Goal: Task Accomplishment & Management: Use online tool/utility

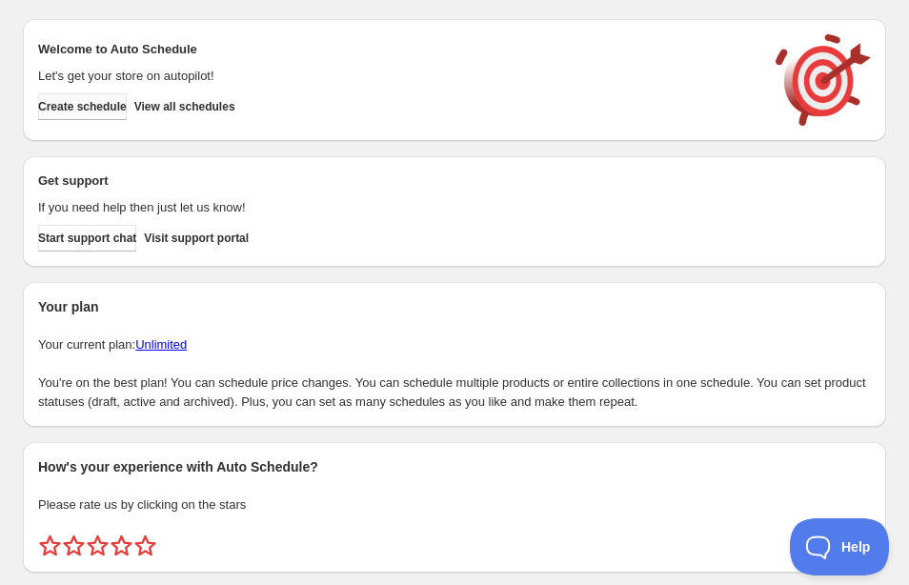
click at [111, 104] on span "Create schedule" at bounding box center [82, 106] width 89 height 15
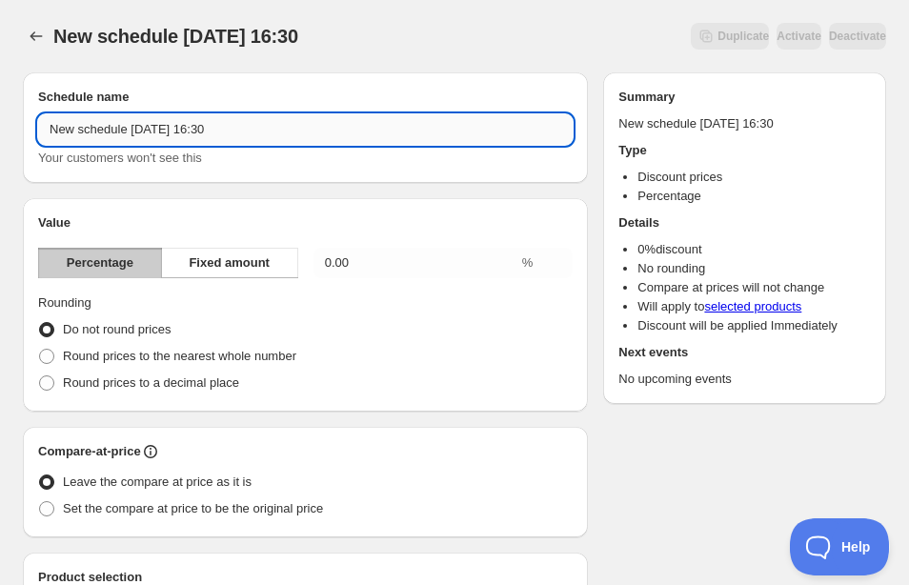
click at [151, 124] on input "New schedule [DATE] 16:30" at bounding box center [305, 129] width 534 height 30
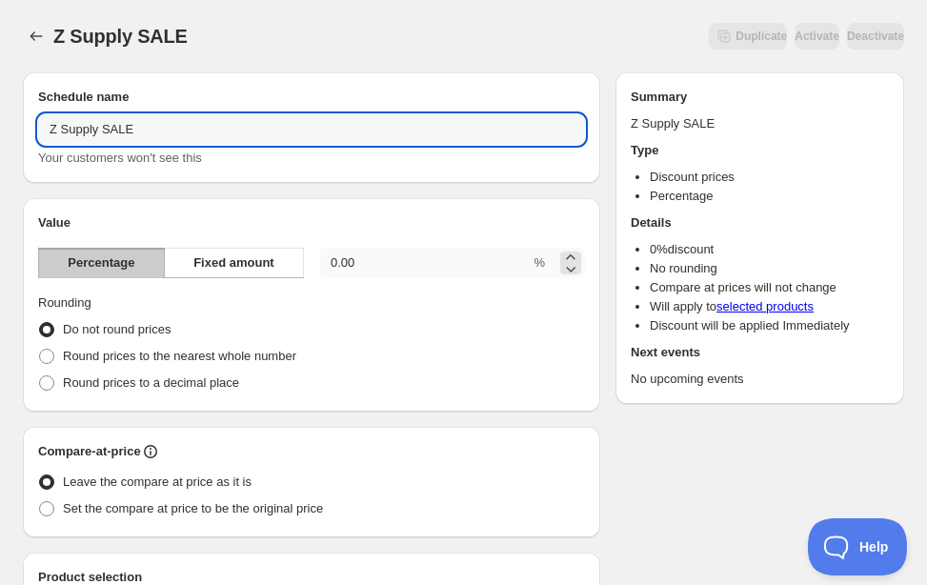
type input "Z Supply SALE"
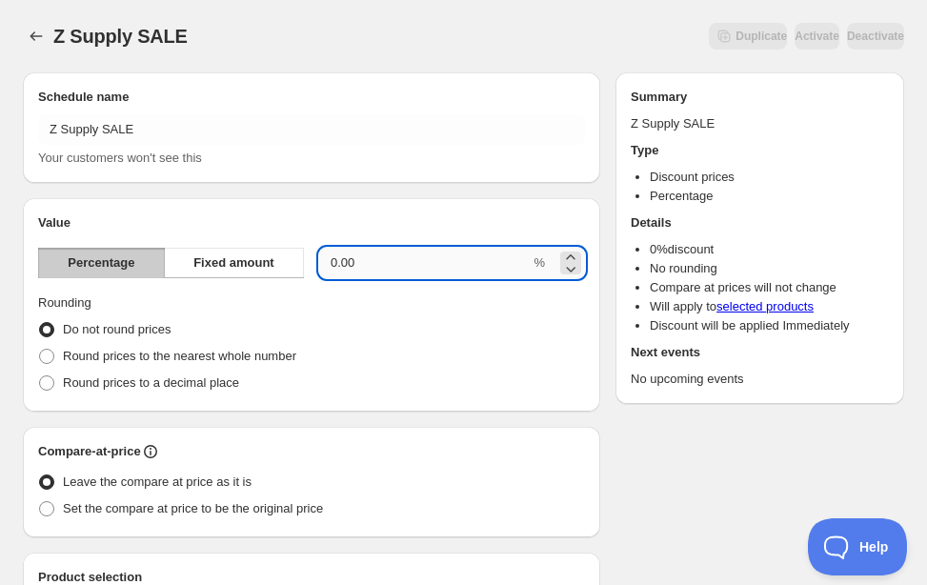
click at [363, 257] on input "0.00" at bounding box center [424, 263] width 210 height 30
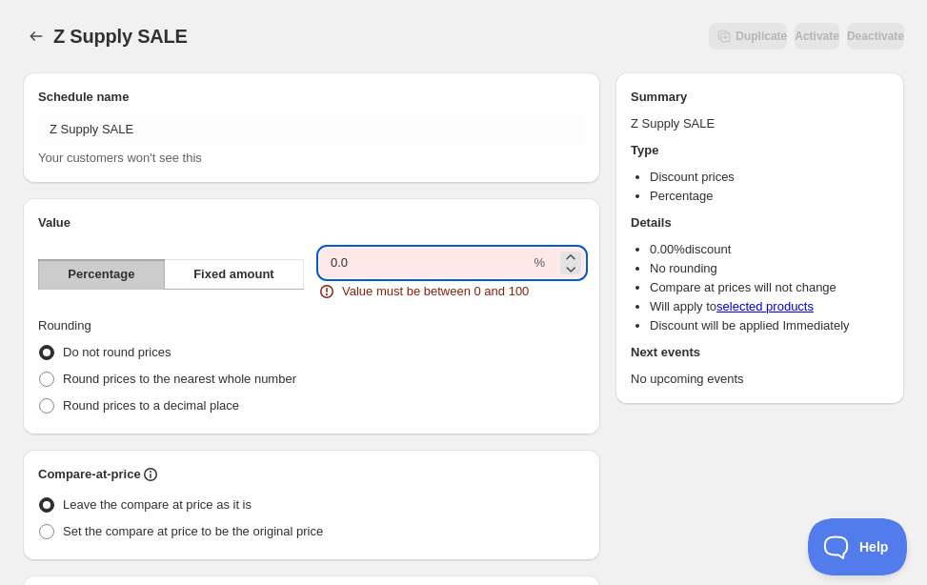
type input "0"
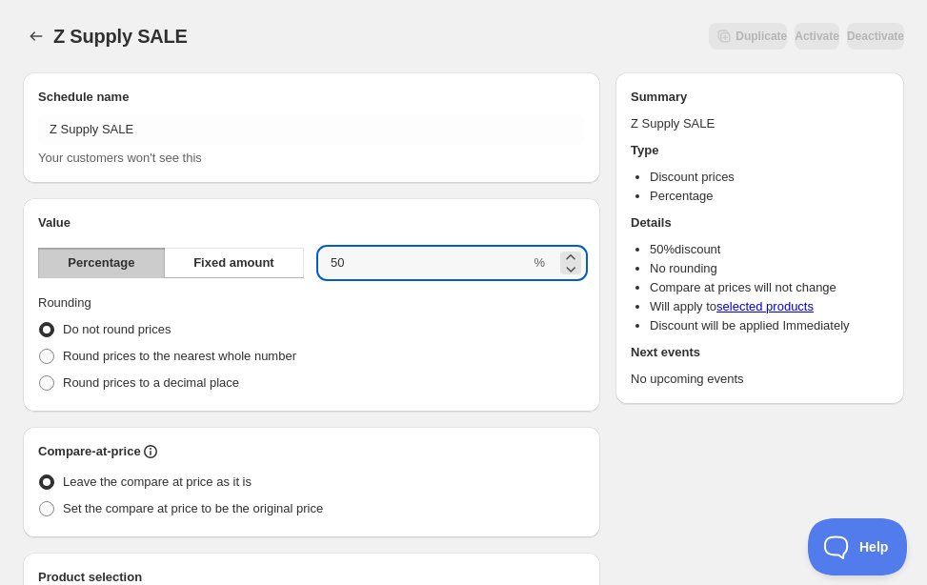
type input "50"
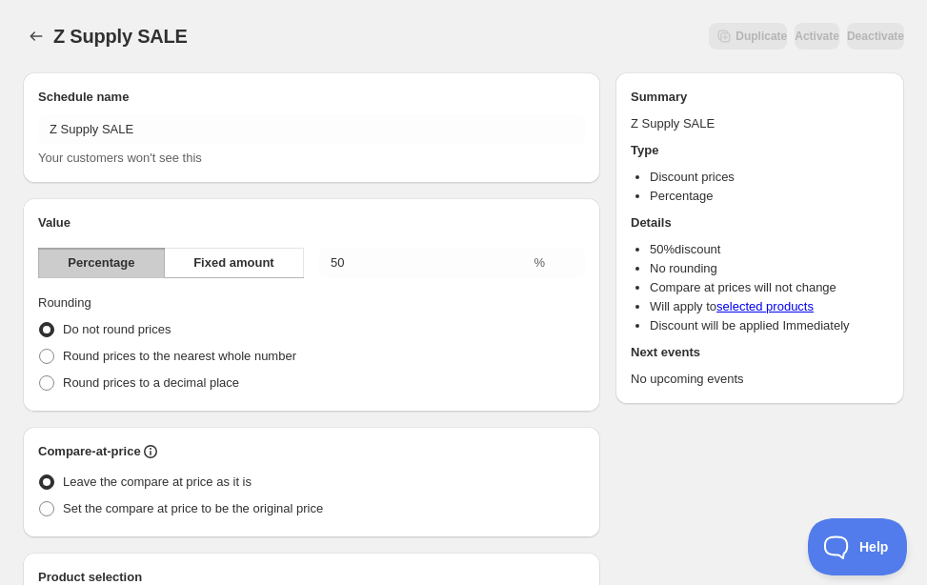
click at [358, 206] on div "Value Percentage Fixed amount 50 % Rounding Do not round prices Round prices to…" at bounding box center [311, 304] width 577 height 213
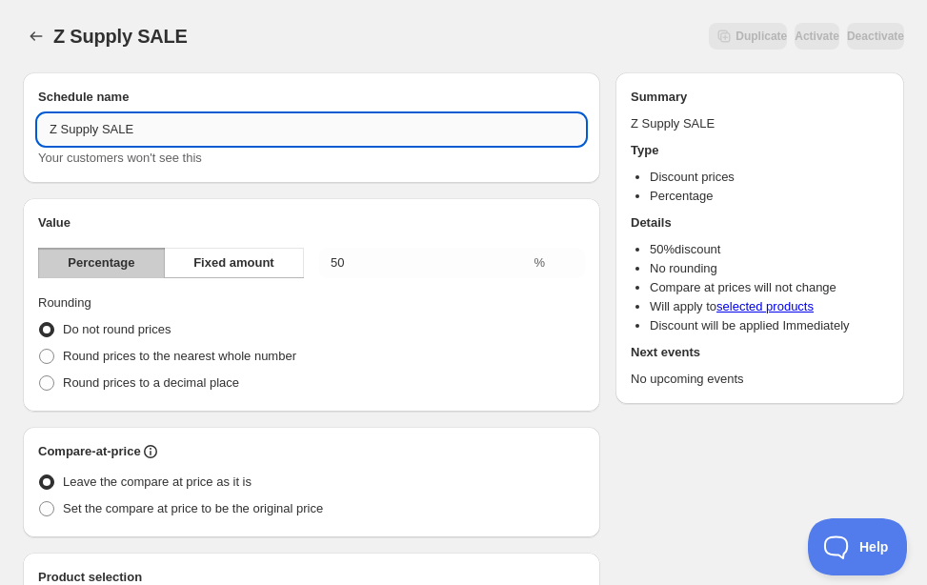
click at [213, 132] on input "Z Supply SALE" at bounding box center [311, 129] width 547 height 30
type input "Z Supply SALE 50%"
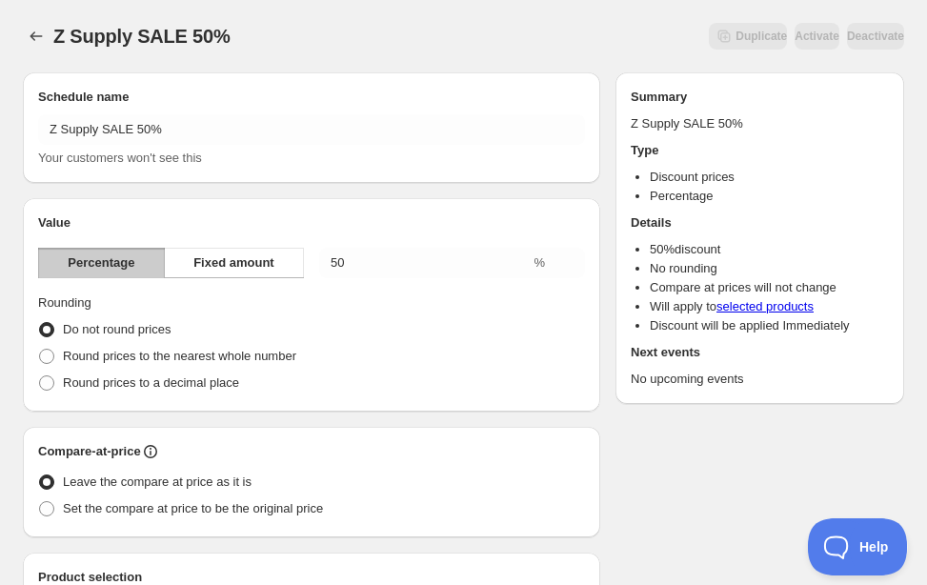
click at [214, 201] on div "Value Percentage Fixed amount 50 % Rounding Do not round prices Round prices to…" at bounding box center [311, 304] width 577 height 213
click at [187, 360] on span "Round prices to the nearest whole number" at bounding box center [179, 356] width 233 height 14
click at [40, 350] on input "Round prices to the nearest whole number" at bounding box center [39, 349] width 1 height 1
radio input "true"
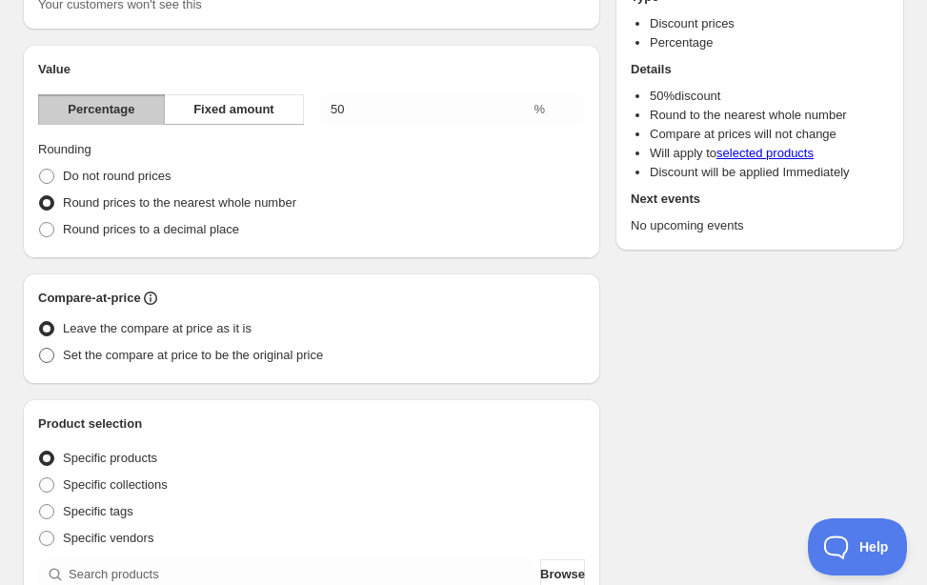
click at [184, 357] on span "Set the compare at price to be the original price" at bounding box center [193, 355] width 260 height 14
click at [40, 349] on input "Set the compare at price to be the original price" at bounding box center [39, 348] width 1 height 1
radio input "true"
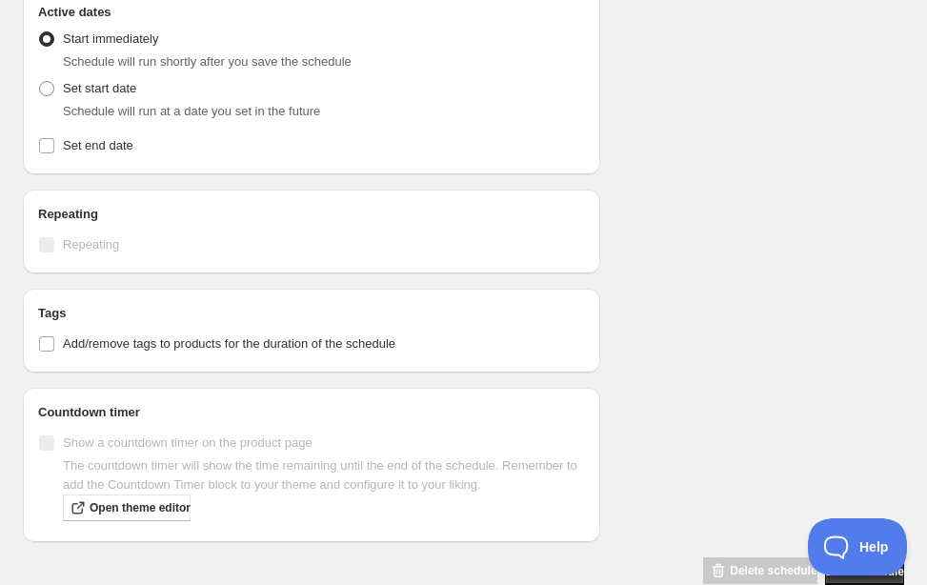
scroll to position [787, 0]
click at [162, 346] on span "Add/remove tags to products for the duration of the schedule" at bounding box center [229, 342] width 332 height 14
click at [54, 346] on input "Add/remove tags to products for the duration of the schedule" at bounding box center [46, 342] width 15 height 15
checkbox input "true"
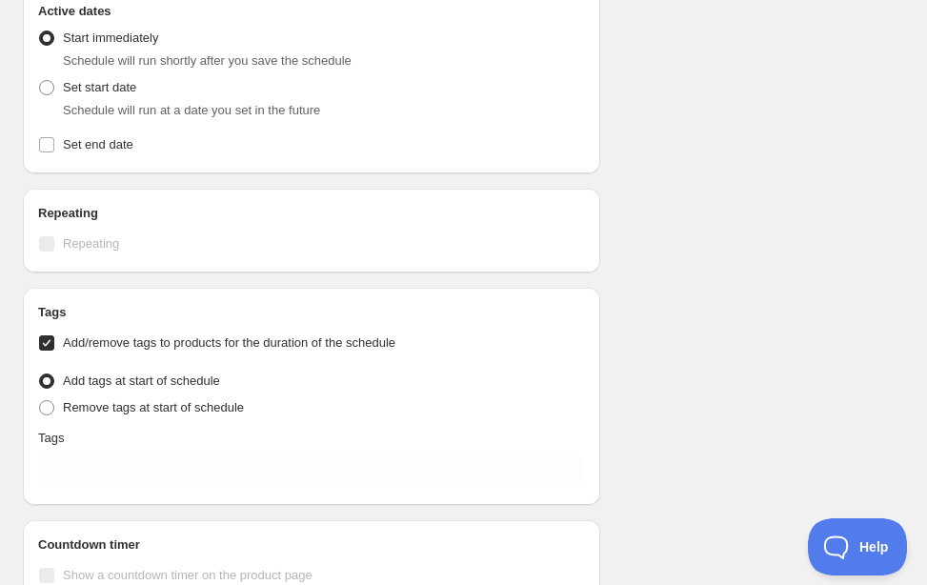
click at [108, 451] on div "Tags Add/remove tags to products for the duration of the schedule Tag type Add …" at bounding box center [311, 396] width 547 height 187
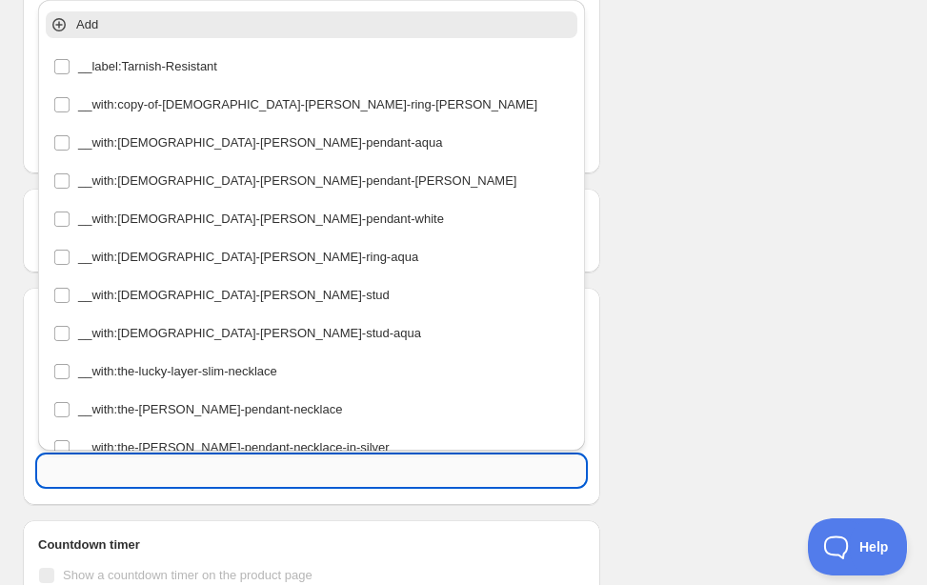
click at [100, 467] on input "text" at bounding box center [311, 470] width 547 height 30
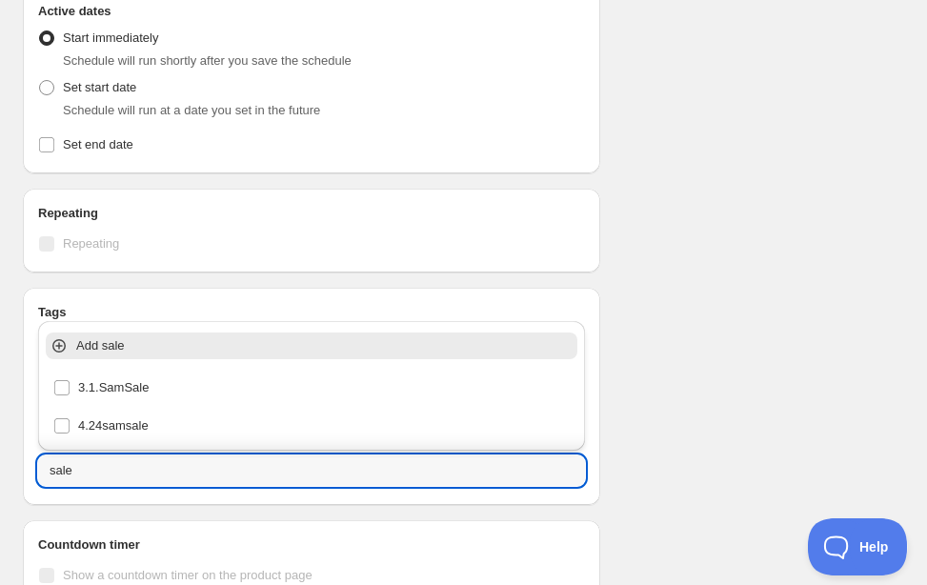
click at [109, 350] on p "Add sale" at bounding box center [324, 345] width 497 height 19
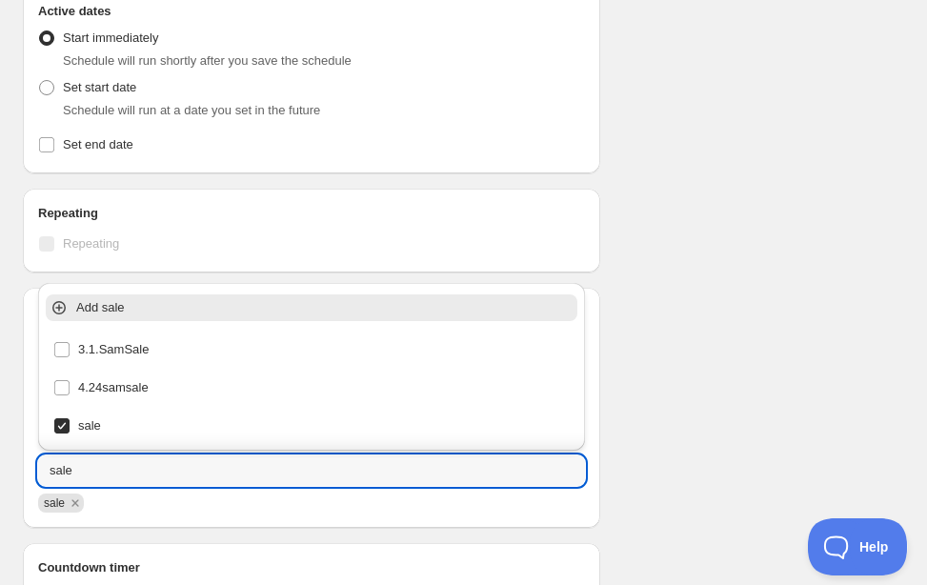
type input "sale"
click at [26, 356] on div "Tags Add/remove tags to products for the duration of the schedule Tag type Add …" at bounding box center [311, 408] width 577 height 240
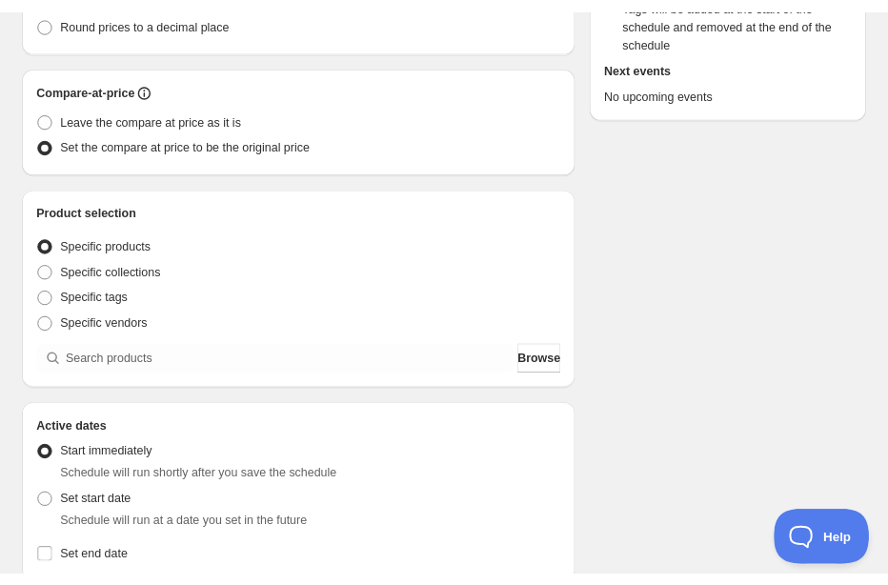
scroll to position [319, 0]
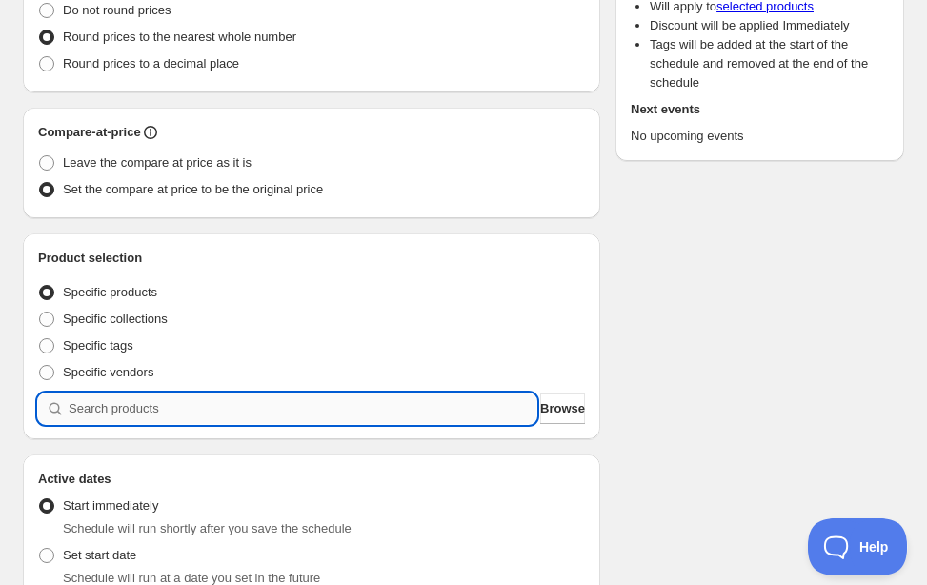
click at [109, 412] on input "search" at bounding box center [303, 408] width 468 height 30
type input "b"
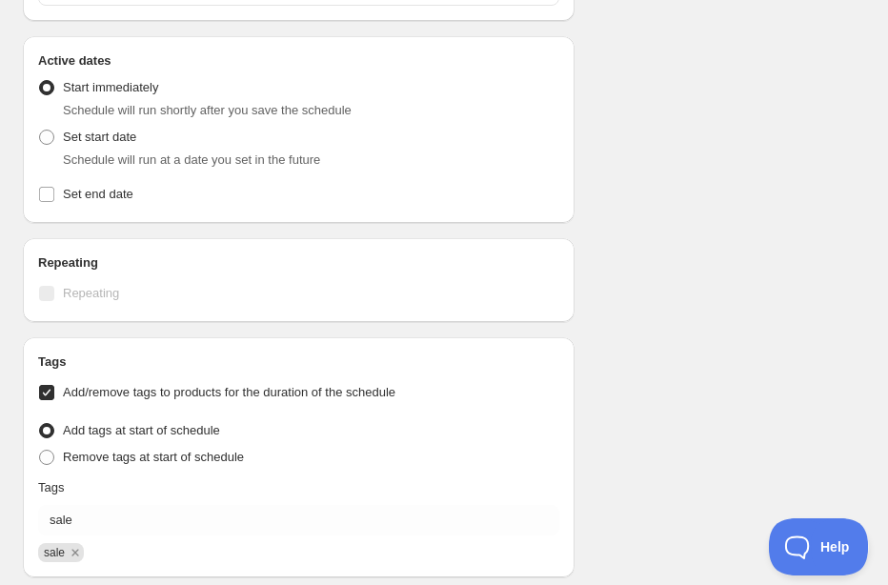
scroll to position [3273, 0]
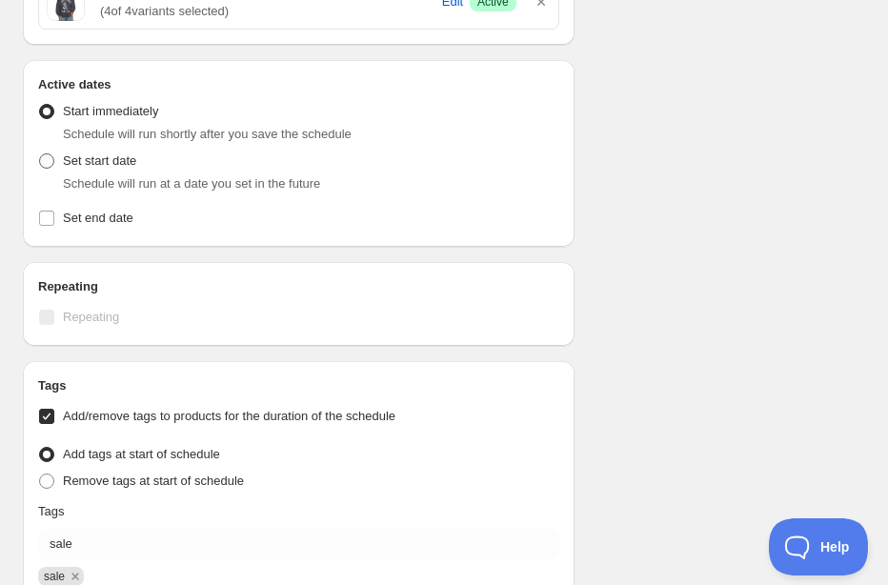
click at [103, 170] on label "Set start date" at bounding box center [87, 161] width 98 height 27
click at [40, 154] on input "Set start date" at bounding box center [39, 153] width 1 height 1
radio input "true"
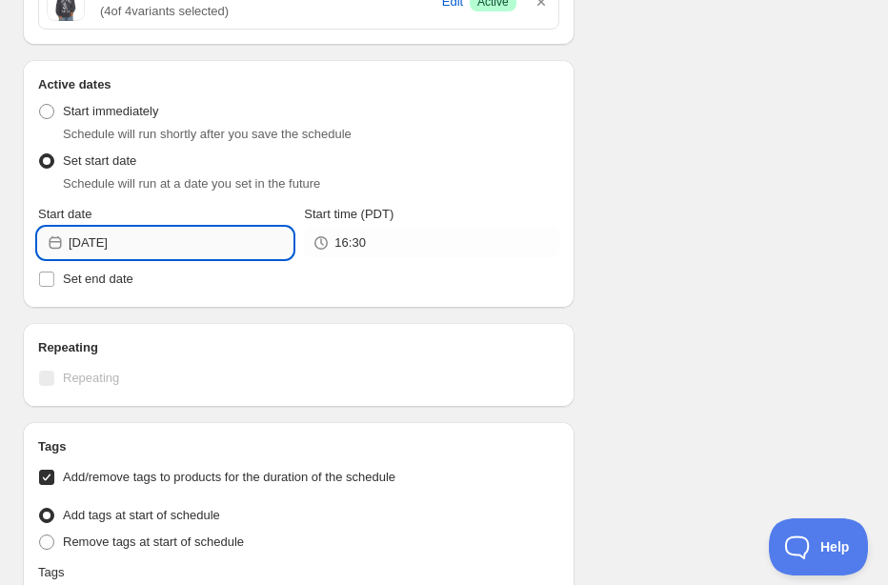
click at [160, 251] on input "[DATE]" at bounding box center [181, 243] width 224 height 30
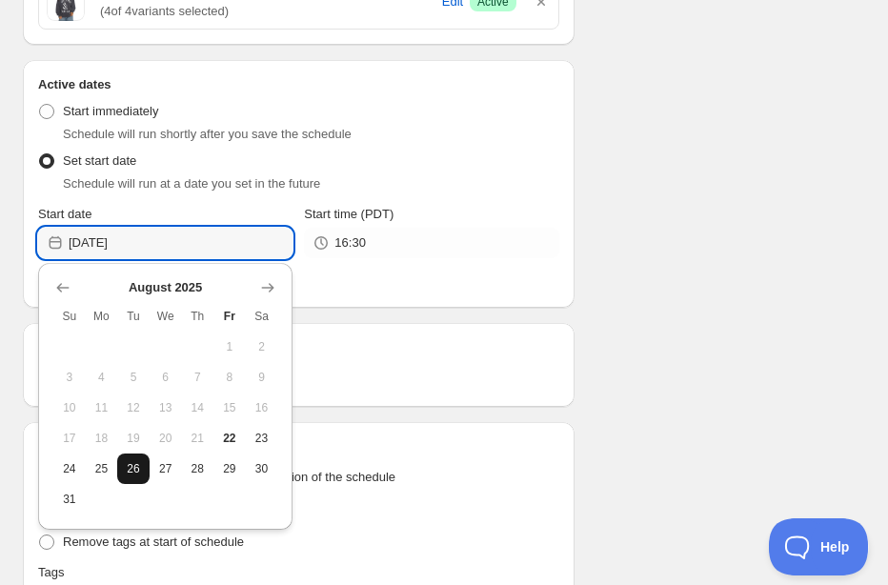
click at [134, 471] on span "26" at bounding box center [133, 468] width 17 height 15
type input "[DATE]"
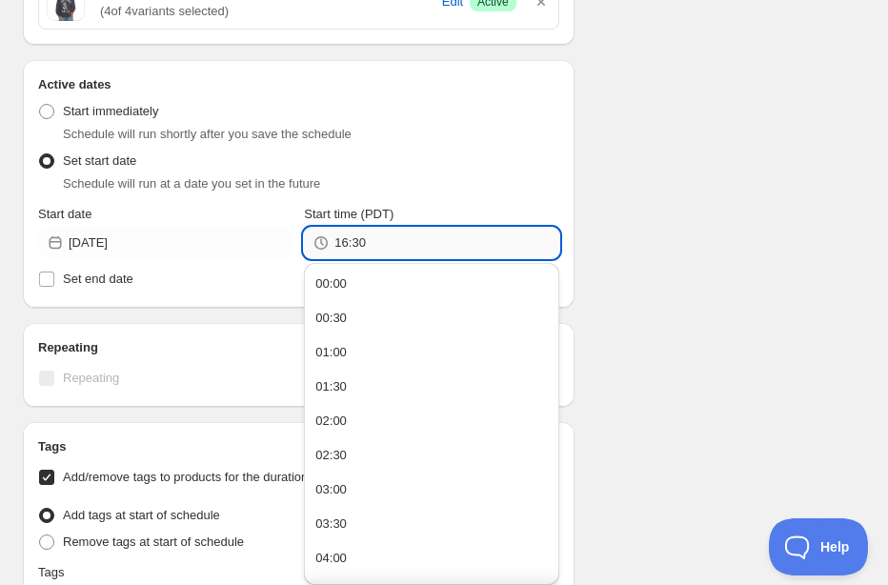
click at [398, 242] on input "16:30" at bounding box center [446, 243] width 224 height 30
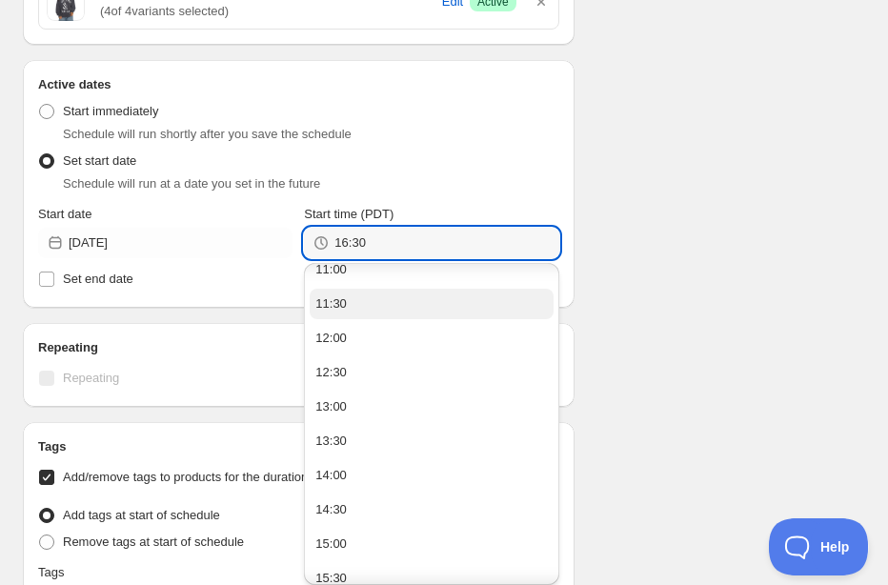
click at [362, 299] on button "11:30" at bounding box center [431, 304] width 243 height 30
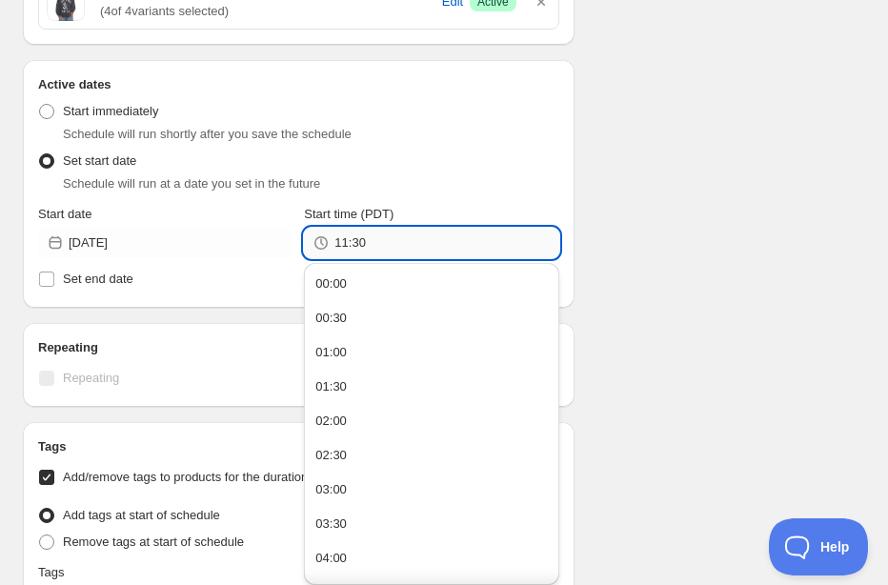
click at [396, 249] on input "11:30" at bounding box center [446, 243] width 224 height 30
type input "11:55"
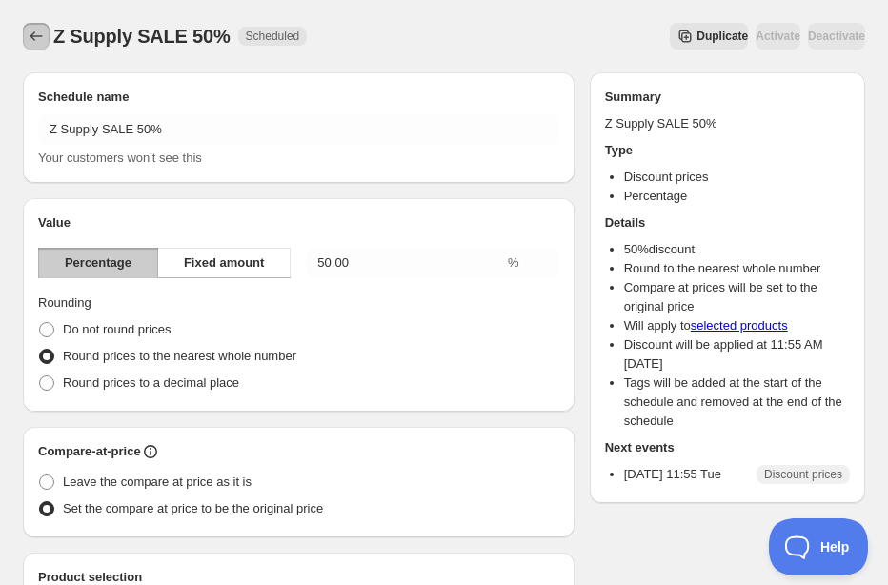
click at [49, 41] on button "Schedules" at bounding box center [36, 36] width 27 height 27
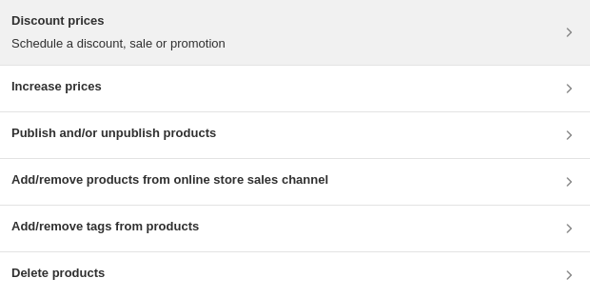
click at [114, 39] on p "Schedule a discount, sale or promotion" at bounding box center [118, 43] width 214 height 19
